Goal: Task Accomplishment & Management: Use online tool/utility

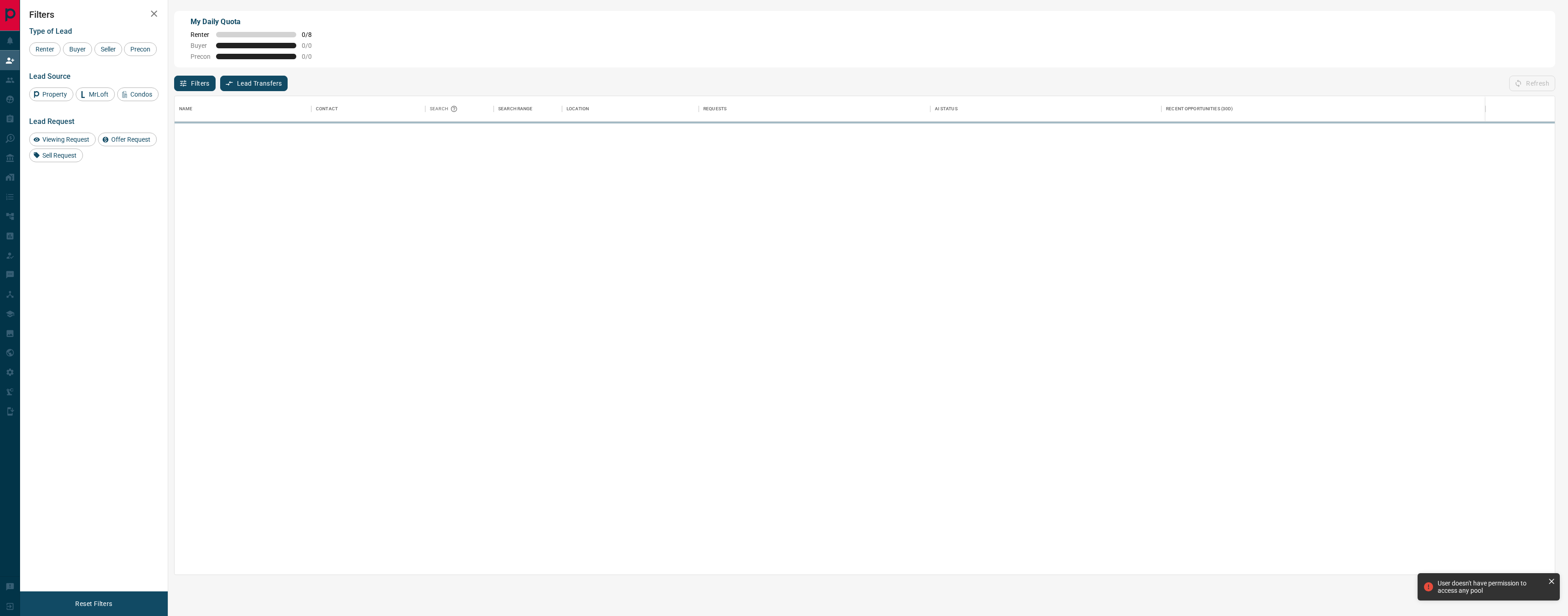
scroll to position [478, 1380]
